Goal: Share content: Share content

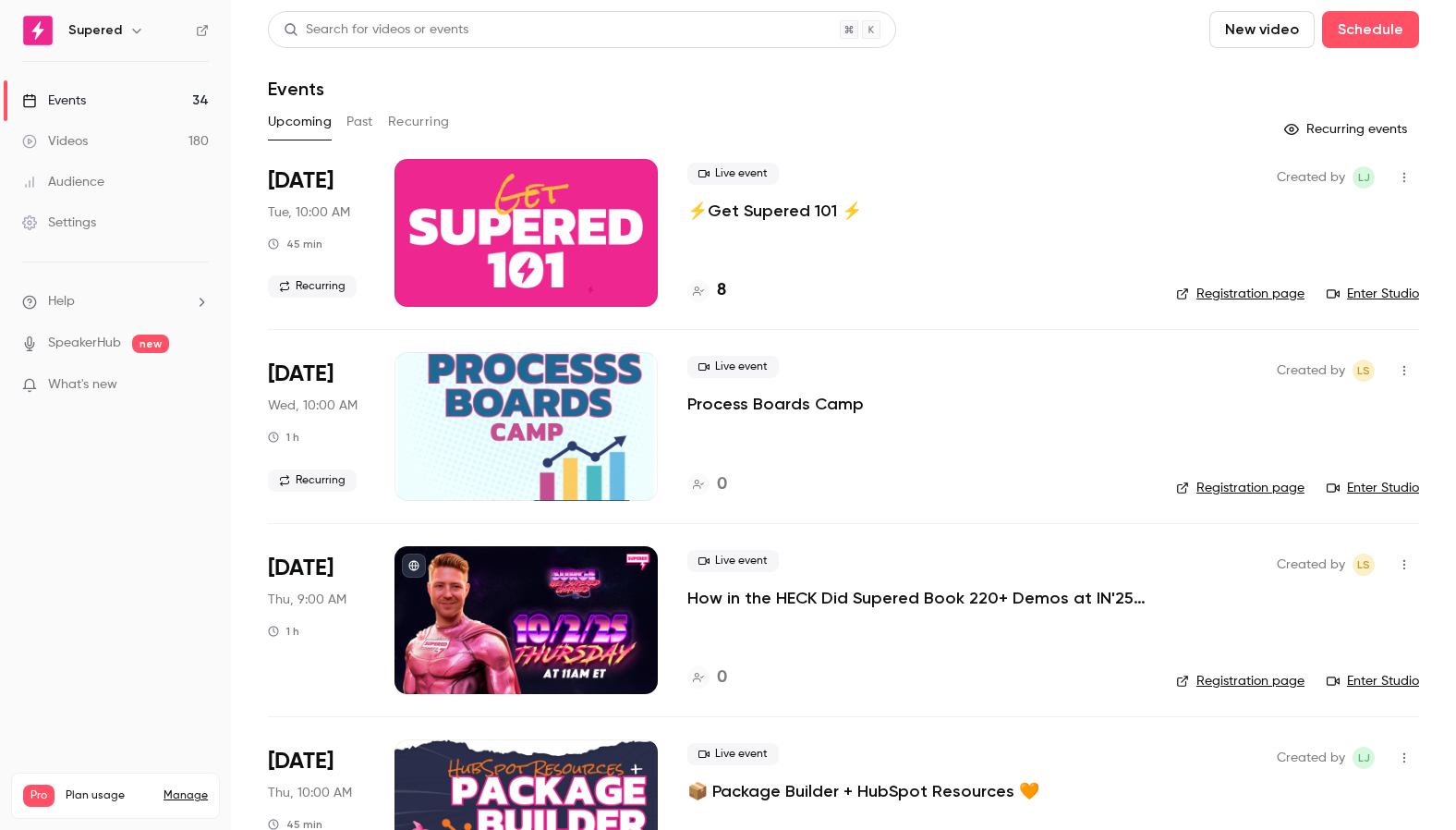
click at [53, 141] on div "Videos" at bounding box center [55, 140] width 65 height 19
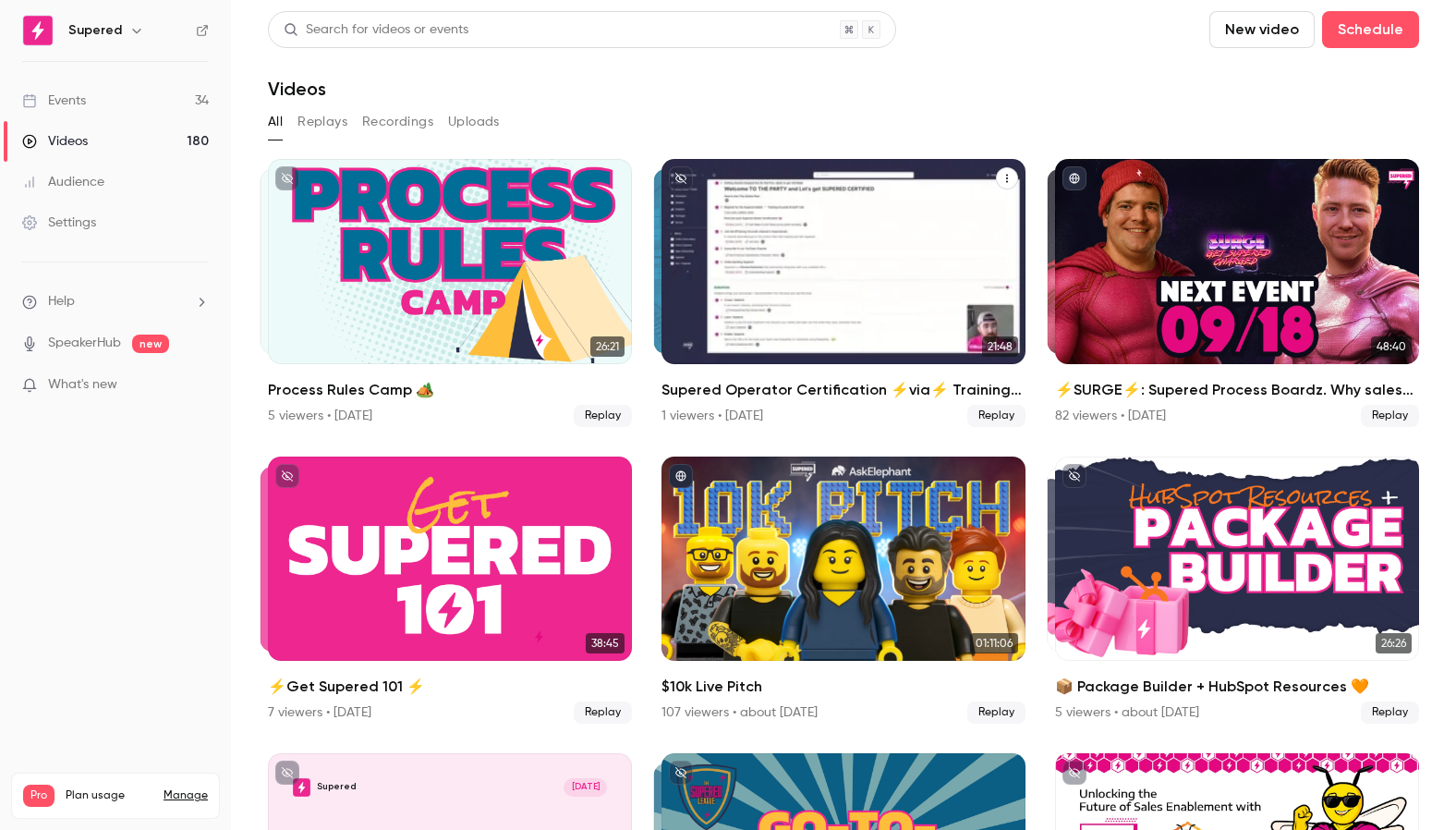
click at [1005, 180] on icon "Supered Operator Certification ⚡️via⚡️ Training Grounds: Kickoff Call" at bounding box center [1006, 178] width 11 height 11
click at [923, 211] on li "Share" at bounding box center [917, 221] width 200 height 48
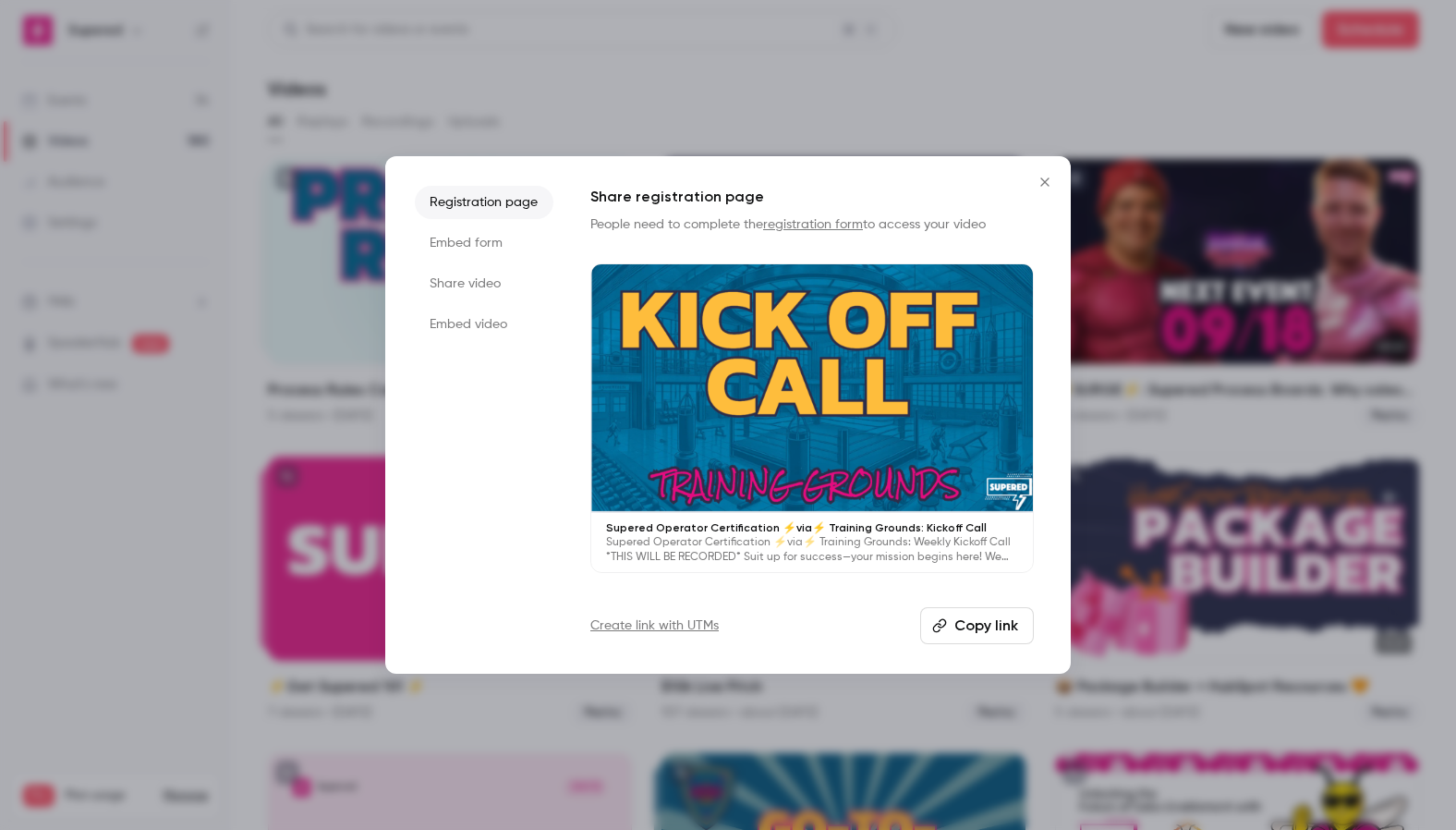
click at [474, 295] on li "Share video" at bounding box center [484, 284] width 138 height 33
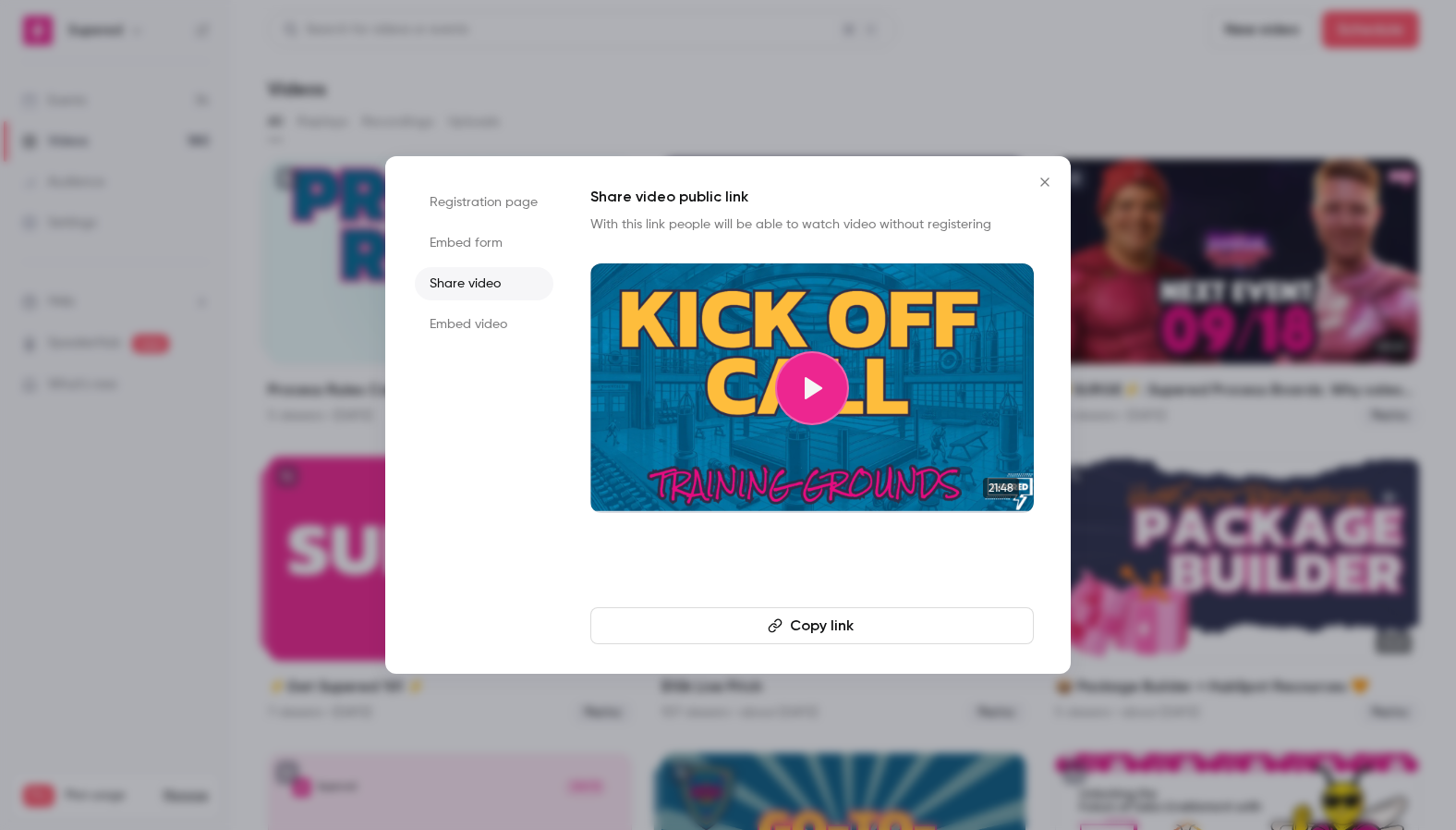
click at [862, 633] on button "Copy link" at bounding box center [811, 625] width 444 height 37
